Goal: Task Accomplishment & Management: Manage account settings

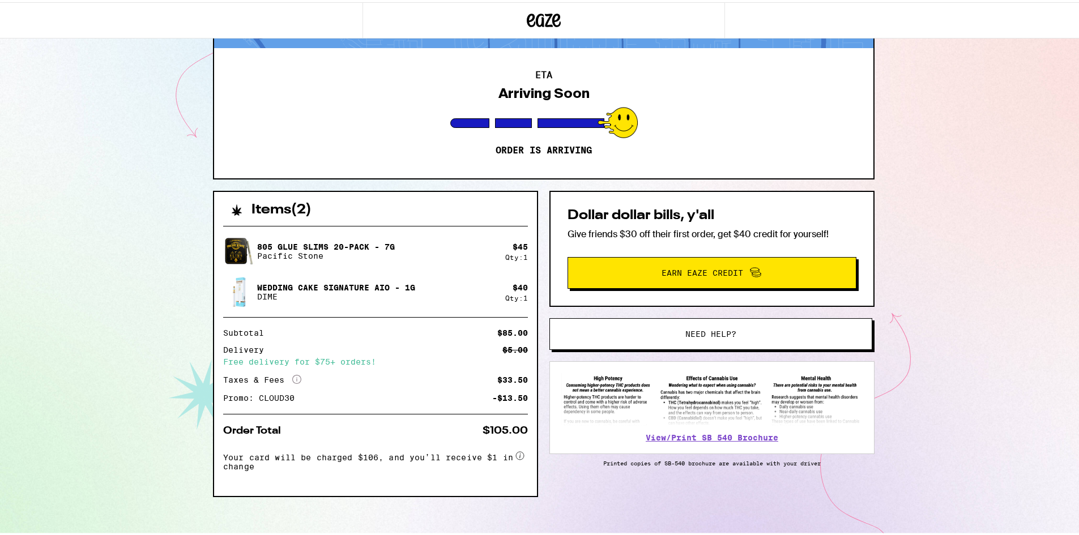
scroll to position [104, 0]
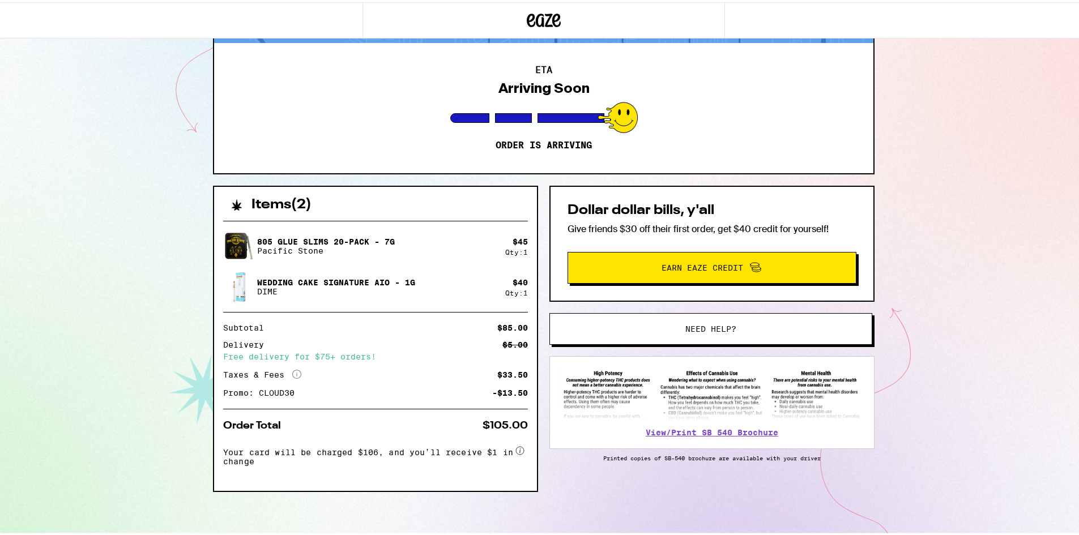
click at [664, 328] on span "Need help?" at bounding box center [711, 327] width 245 height 8
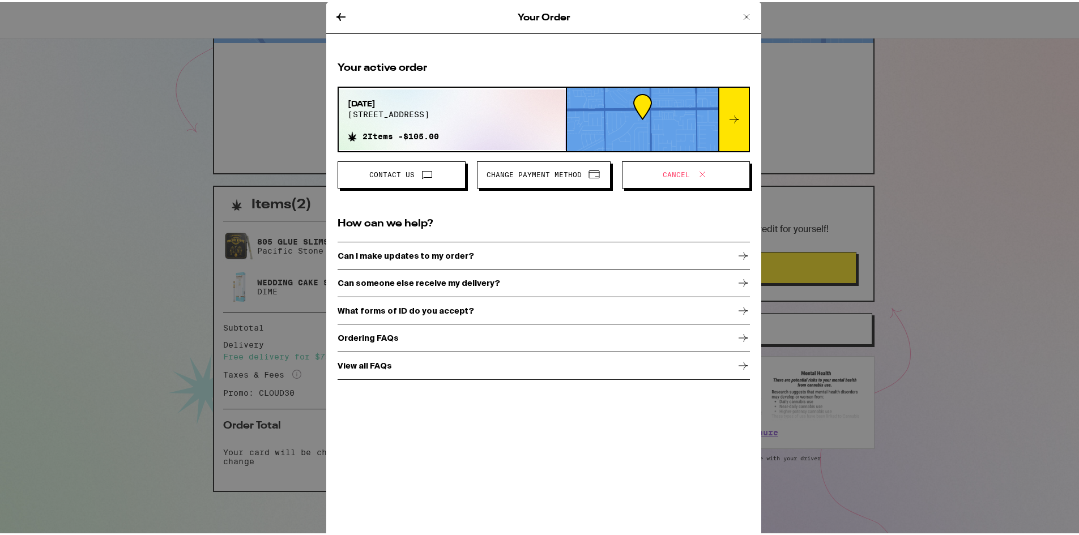
click at [563, 177] on span "Change Payment Method" at bounding box center [544, 172] width 114 height 15
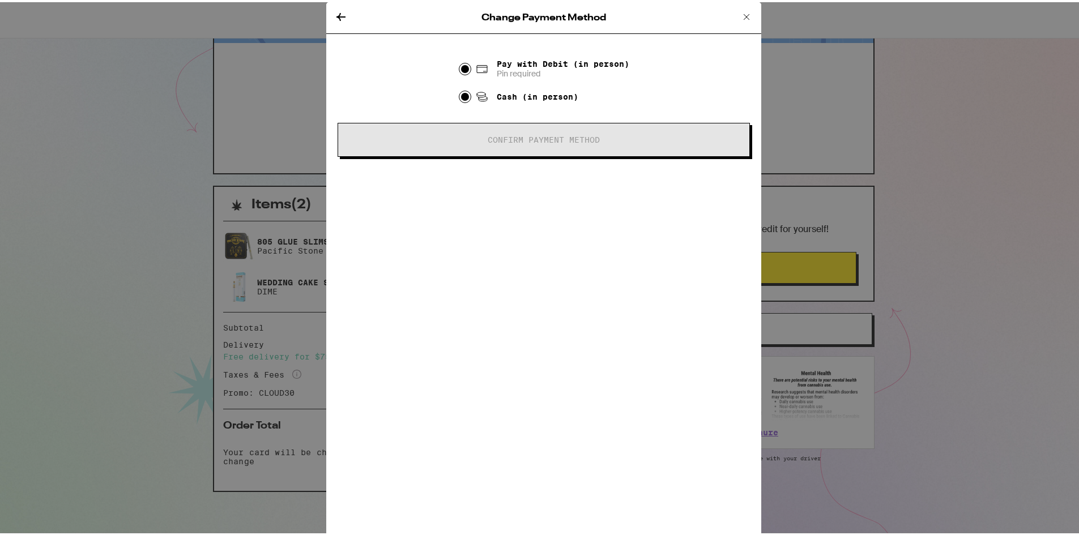
click at [462, 100] on input "Cash (in person)" at bounding box center [465, 94] width 11 height 11
radio input "true"
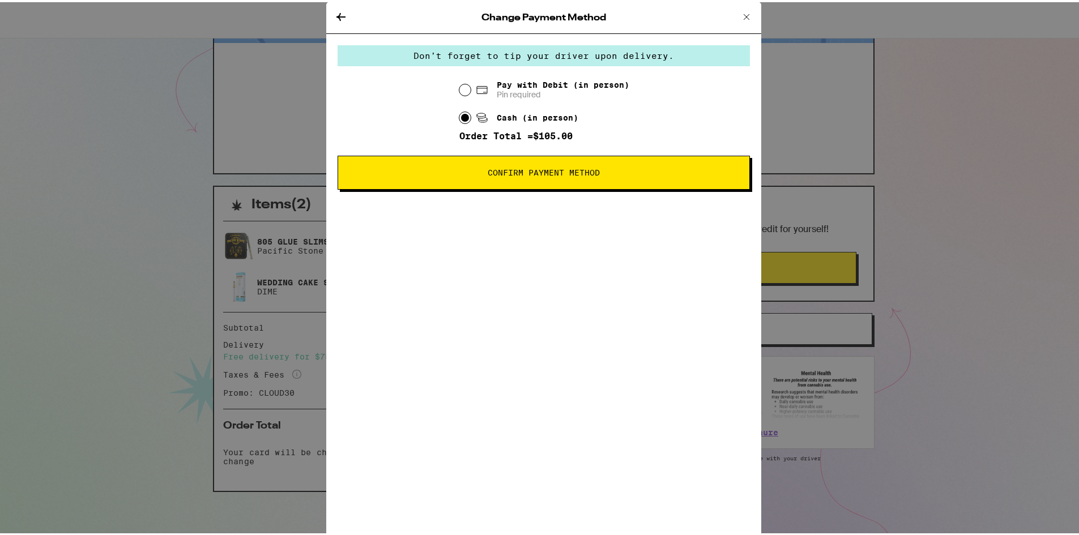
click at [541, 175] on span "Confirm Payment Method" at bounding box center [544, 171] width 112 height 8
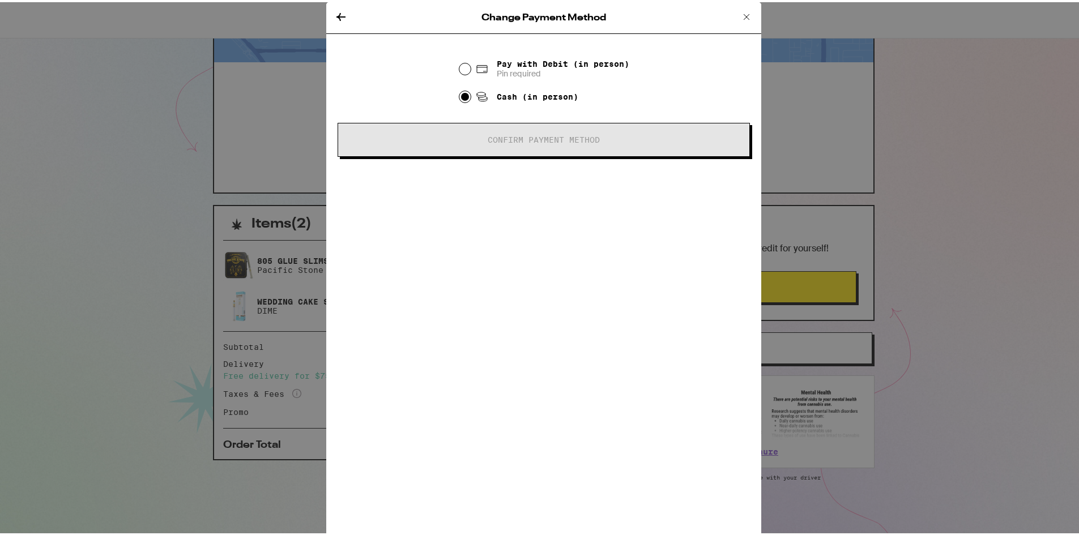
scroll to position [84, 0]
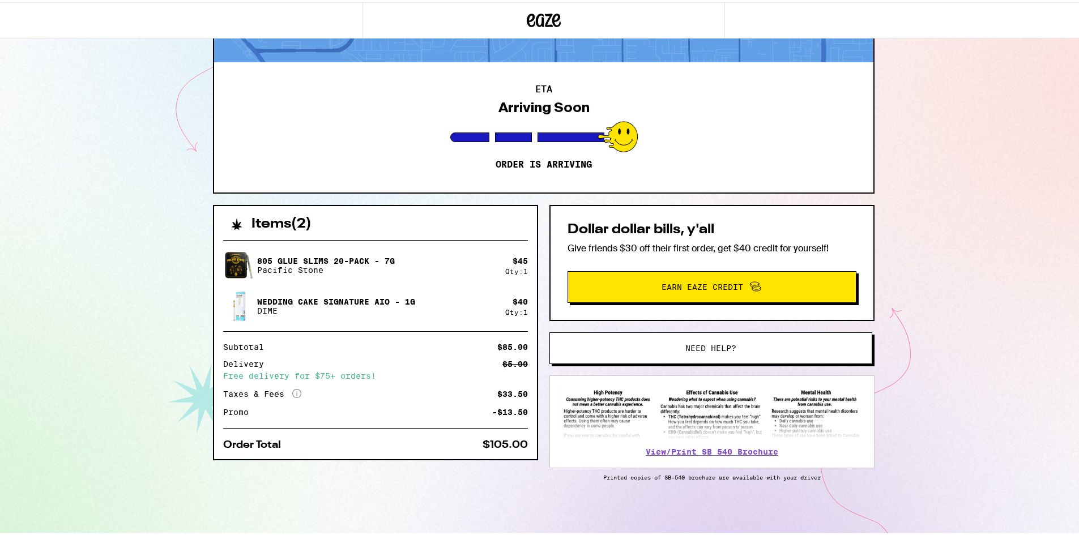
click at [640, 349] on button "Need help?" at bounding box center [711, 346] width 323 height 32
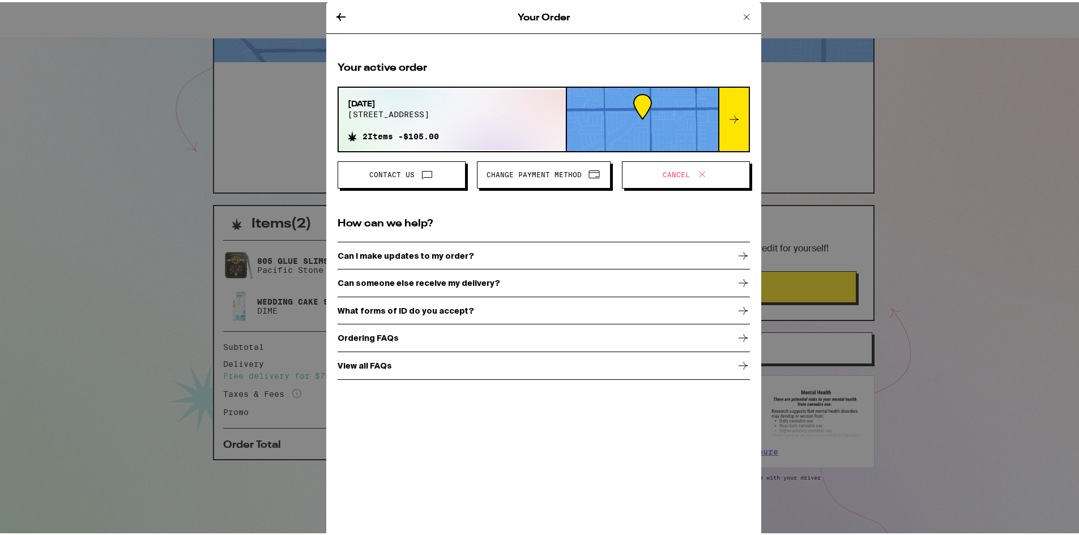
click at [534, 183] on button "Change Payment Method" at bounding box center [544, 172] width 134 height 27
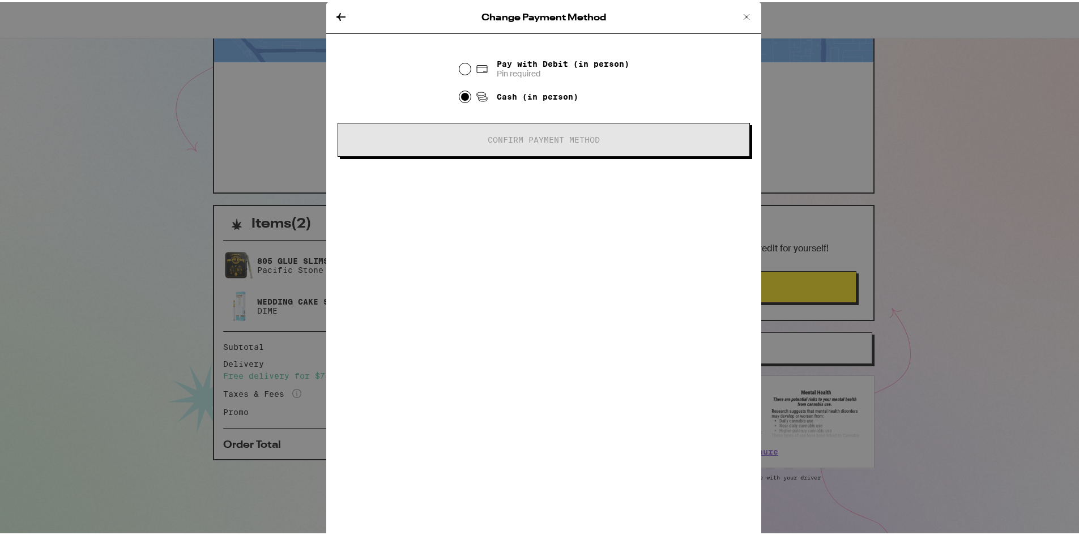
click at [745, 13] on icon at bounding box center [747, 15] width 14 height 14
